Goal: Information Seeking & Learning: Learn about a topic

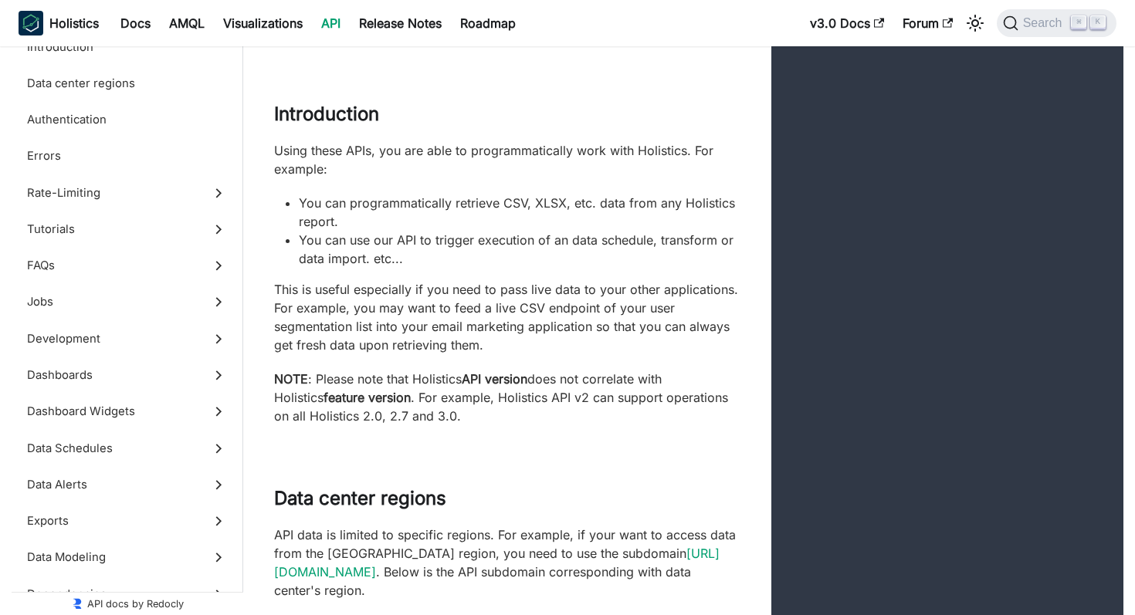
scroll to position [154, 0]
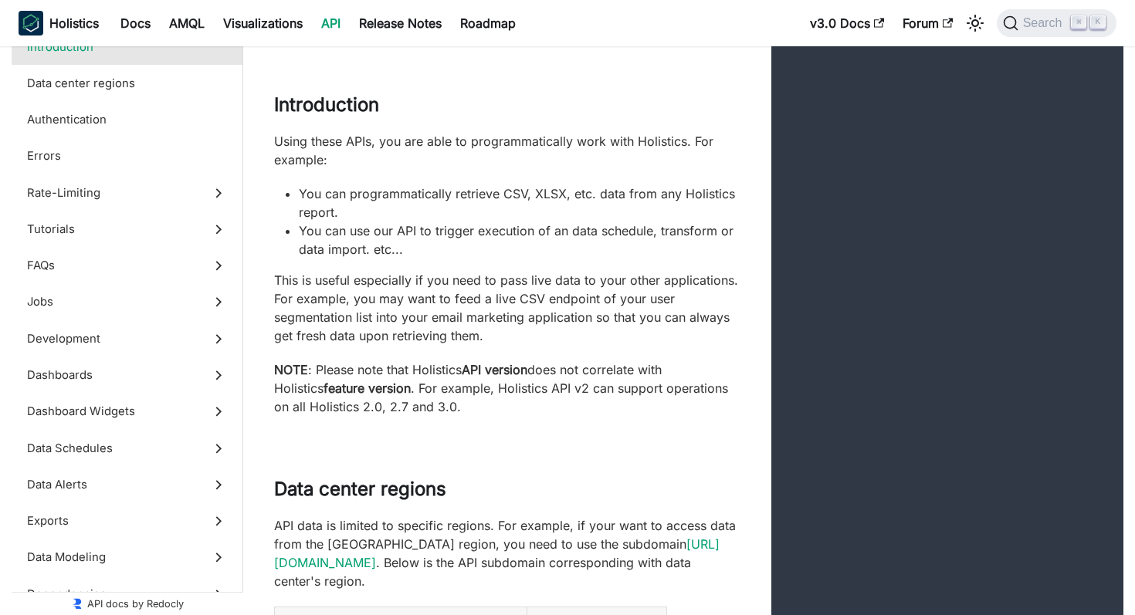
scroll to position [19, 0]
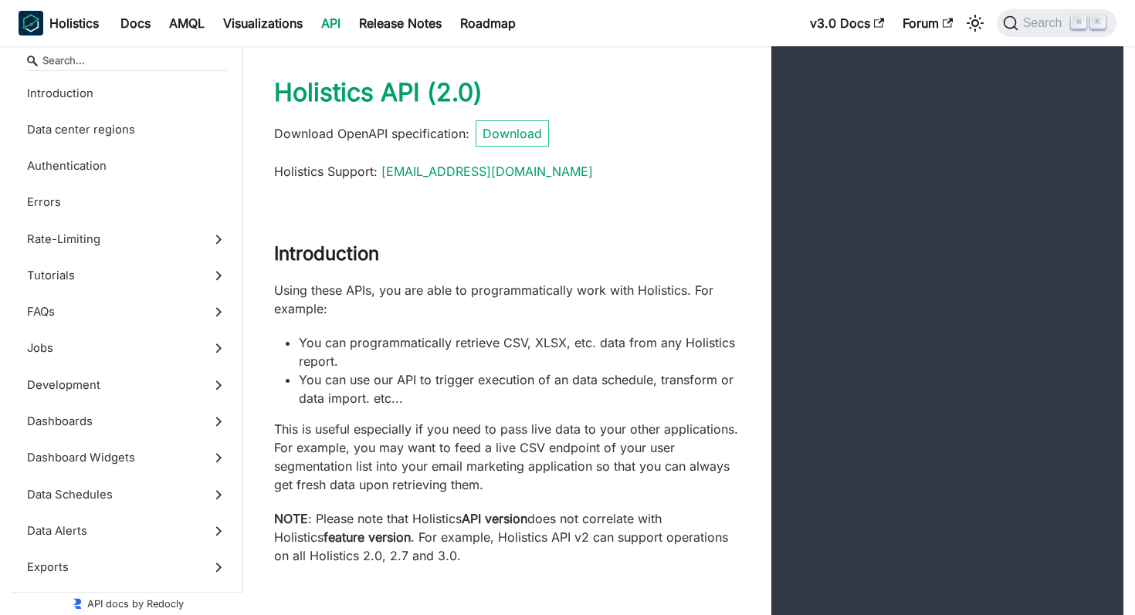
click at [638, 137] on p "Download OpenAPI specification : Download" at bounding box center [507, 133] width 466 height 26
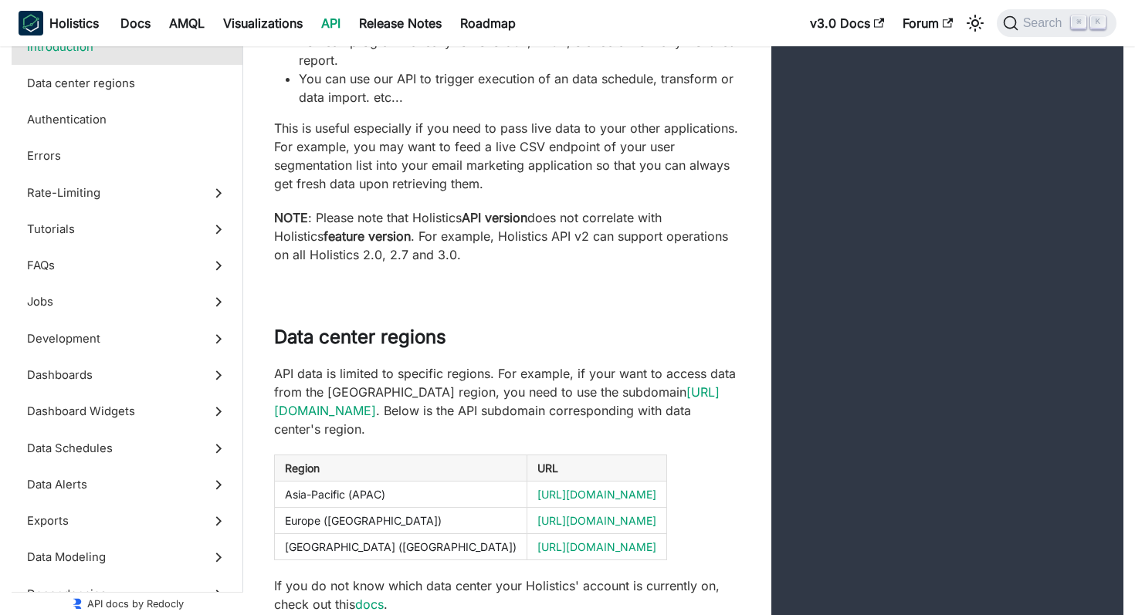
scroll to position [280, 0]
